Goal: Information Seeking & Learning: Find specific page/section

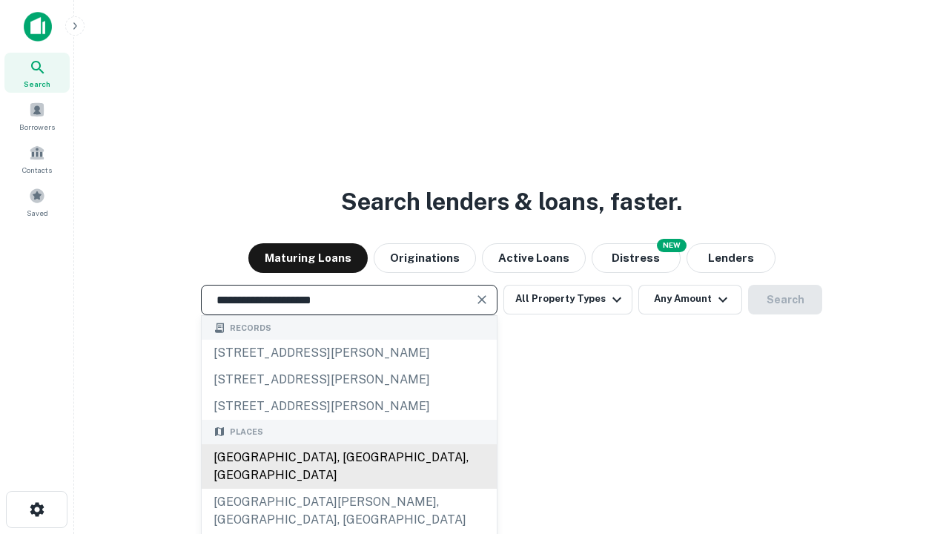
click at [348, 489] on div "[GEOGRAPHIC_DATA], [GEOGRAPHIC_DATA], [GEOGRAPHIC_DATA]" at bounding box center [349, 466] width 295 height 44
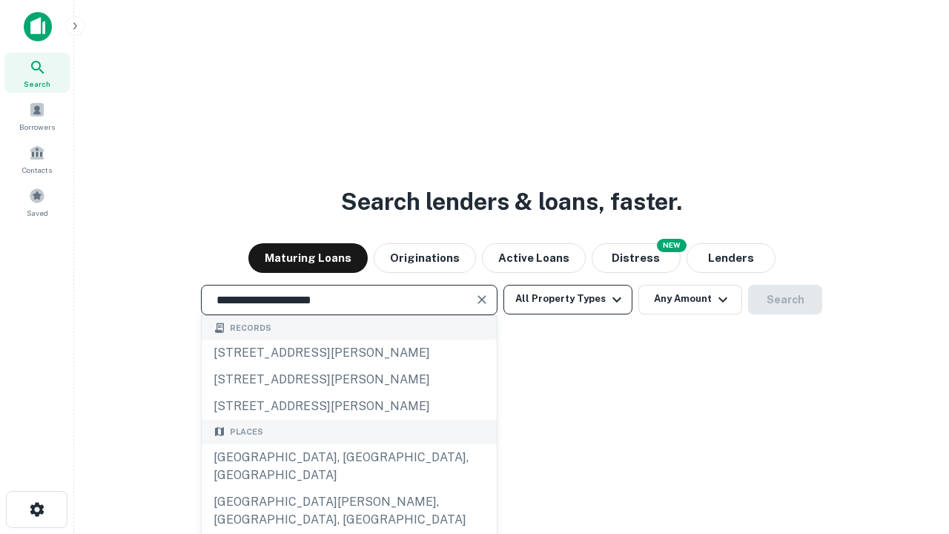
type input "**********"
click at [568, 299] on button "All Property Types" at bounding box center [567, 300] width 129 height 30
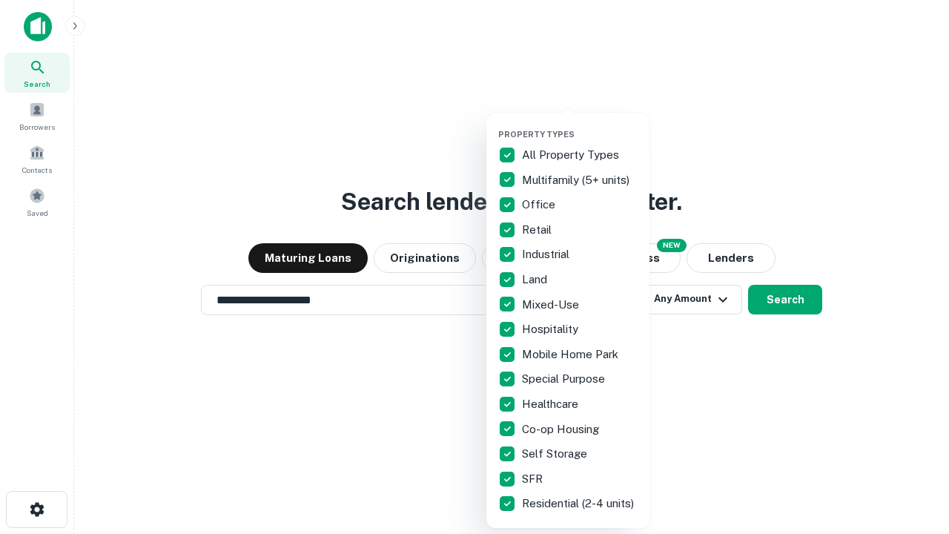
click at [580, 125] on button "button" at bounding box center [579, 125] width 163 height 1
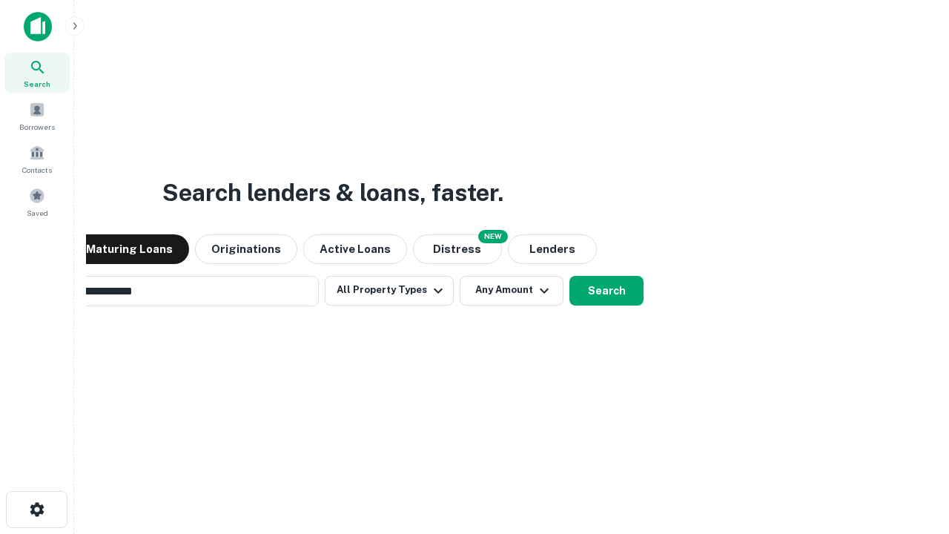
scroll to position [23, 0]
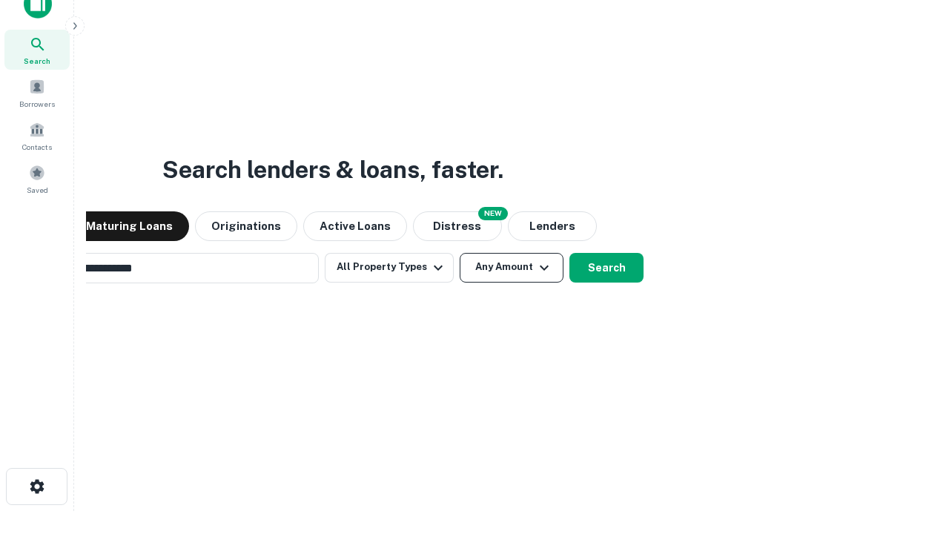
click at [460, 253] on button "Any Amount" at bounding box center [512, 268] width 104 height 30
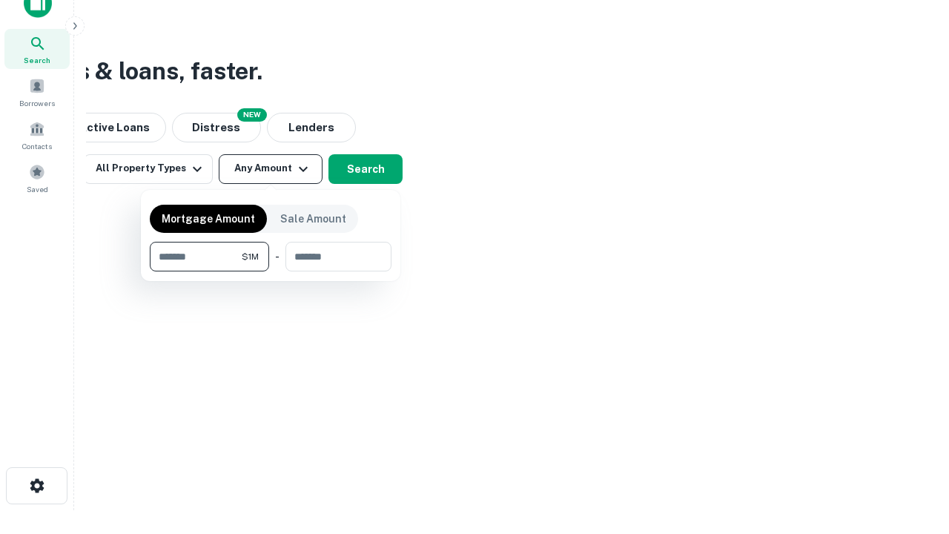
type input "*******"
click at [271, 271] on button "button" at bounding box center [271, 271] width 242 height 1
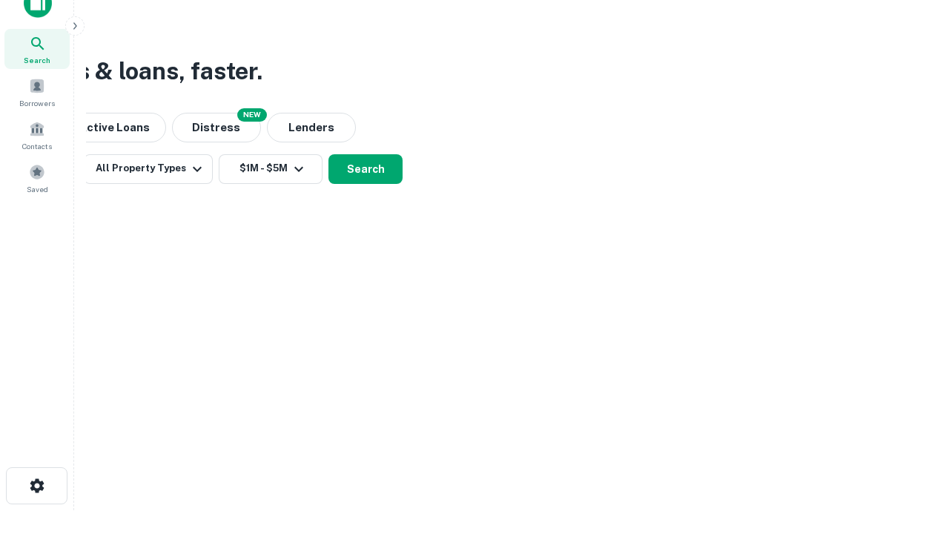
scroll to position [23, 0]
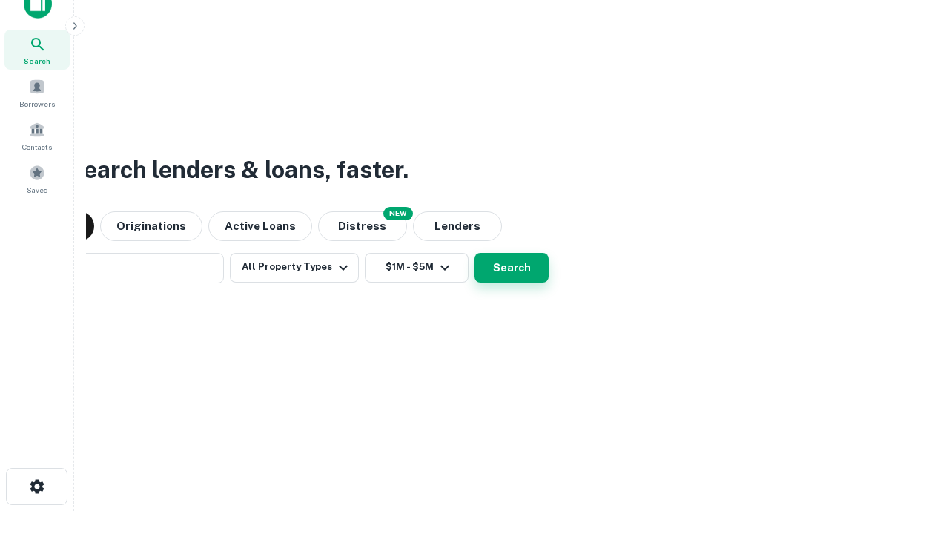
click at [474, 253] on button "Search" at bounding box center [511, 268] width 74 height 30
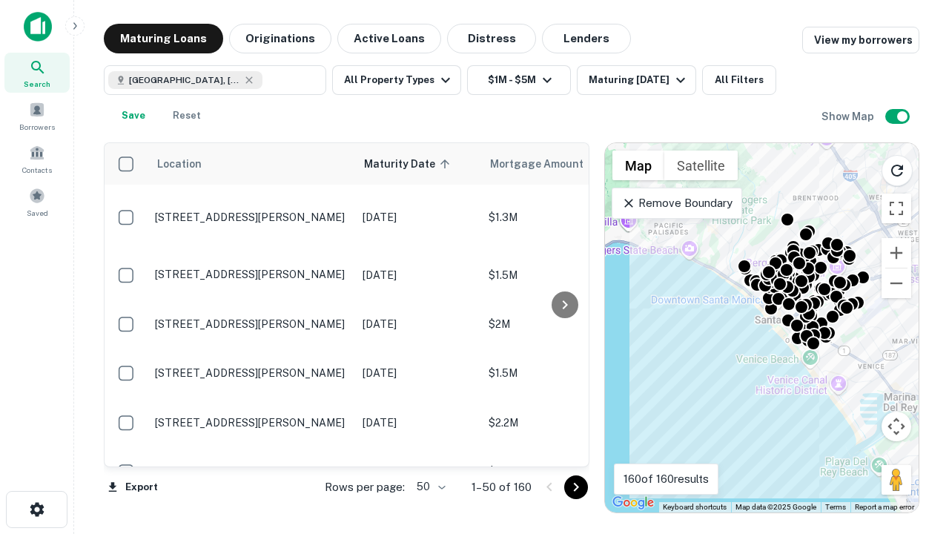
click at [429, 486] on body "Search Borrowers Contacts Saved Maturing Loans Originations Active Loans Distre…" at bounding box center [474, 267] width 949 height 534
click at [429, 449] on li "25" at bounding box center [429, 449] width 43 height 27
